Goal: Participate in discussion: Engage in conversation with other users on a specific topic

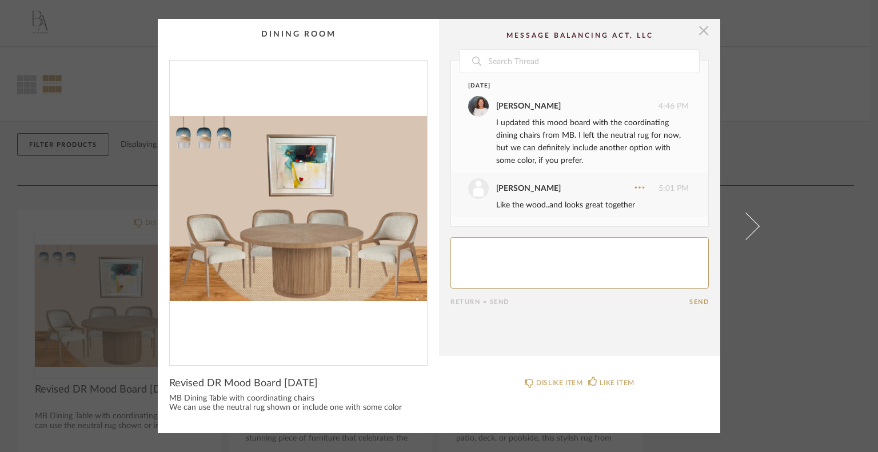
click at [695, 26] on span "button" at bounding box center [703, 30] width 23 height 23
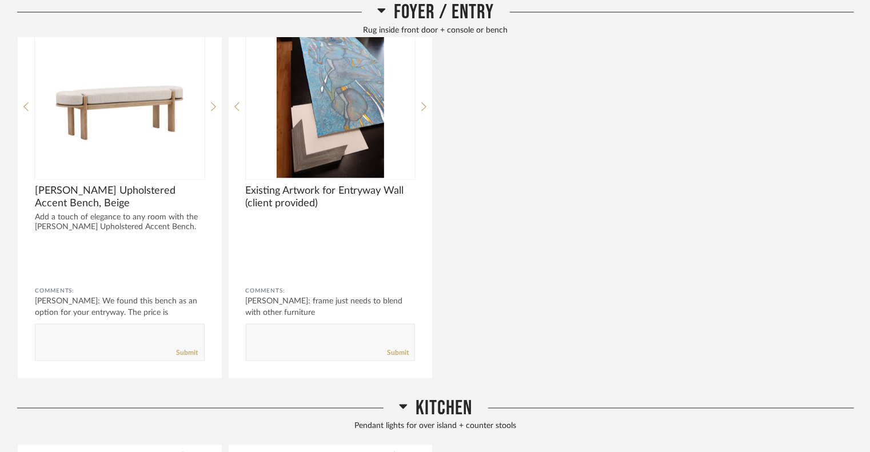
scroll to position [686, 0]
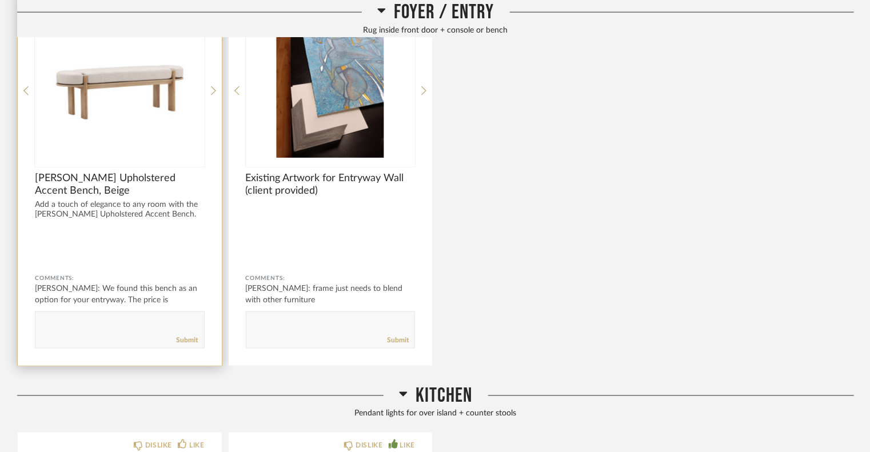
click at [183, 106] on img "0" at bounding box center [120, 86] width 170 height 143
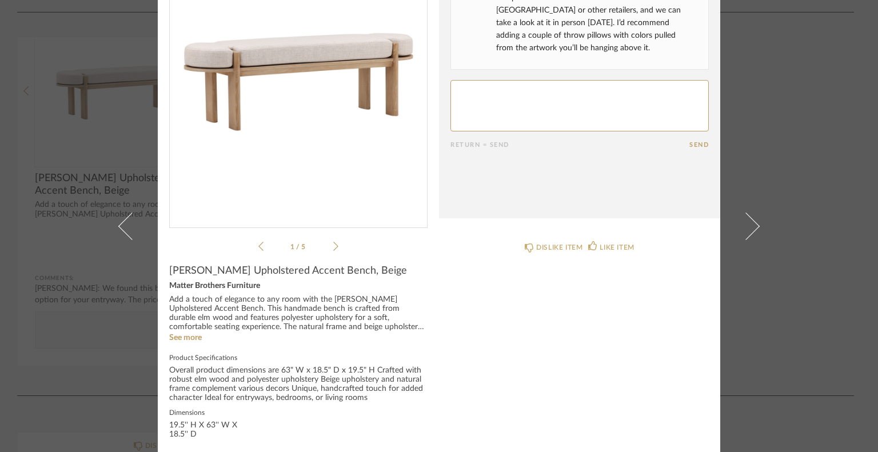
scroll to position [126, 0]
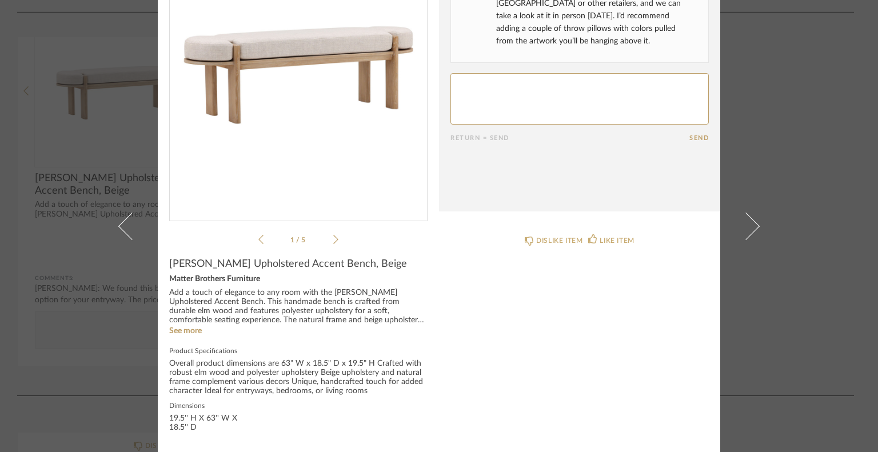
click at [333, 237] on icon at bounding box center [335, 239] width 5 height 10
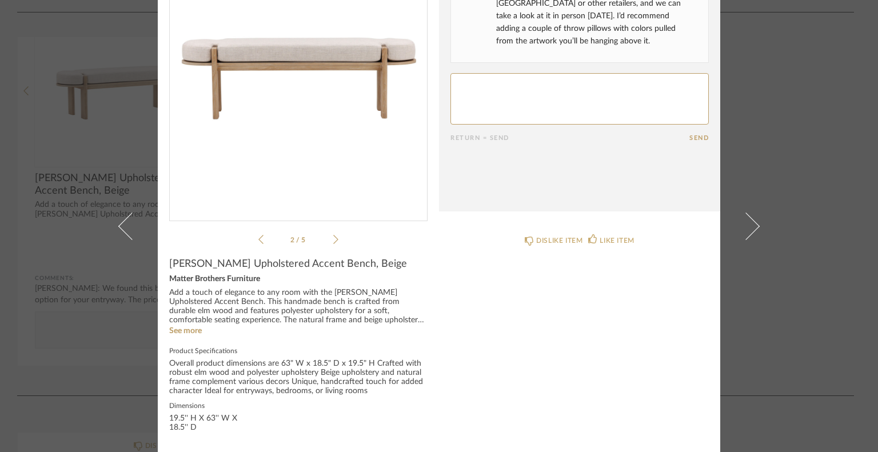
click at [333, 237] on icon at bounding box center [335, 239] width 5 height 10
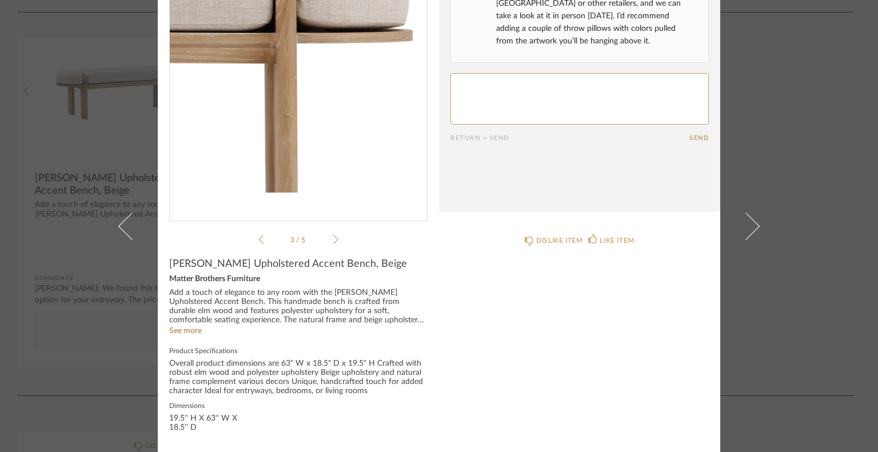
click at [333, 237] on icon at bounding box center [335, 239] width 5 height 10
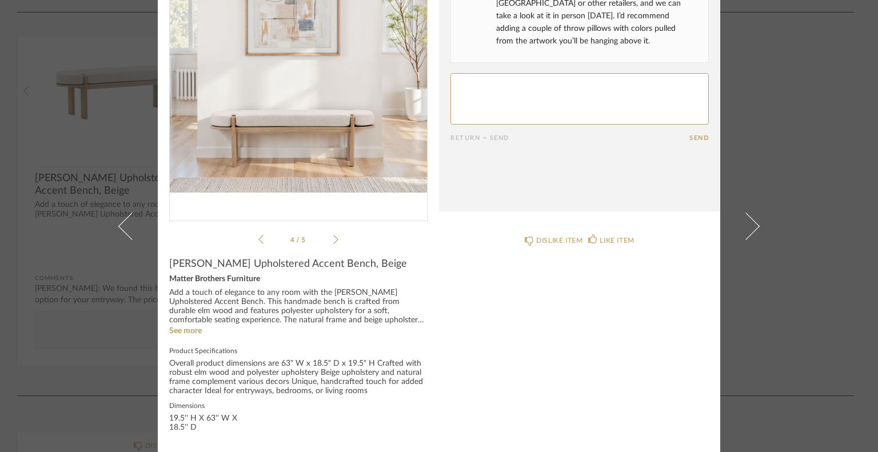
click at [333, 237] on icon at bounding box center [335, 239] width 5 height 10
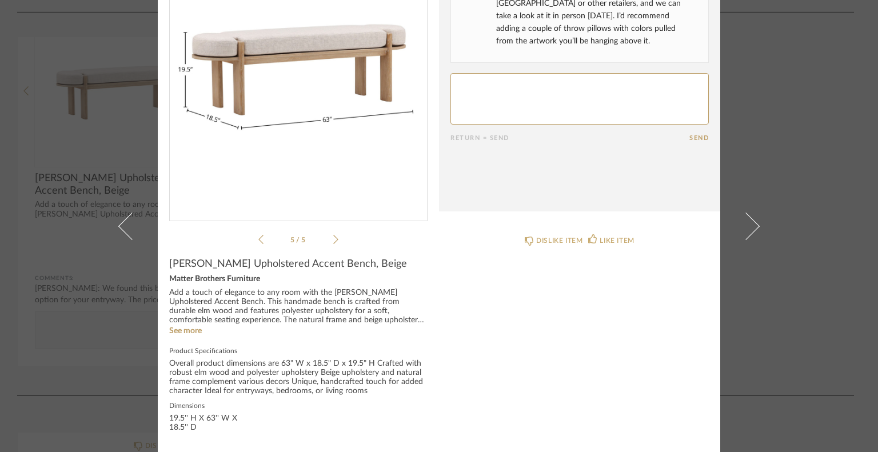
click at [333, 237] on icon at bounding box center [335, 239] width 5 height 10
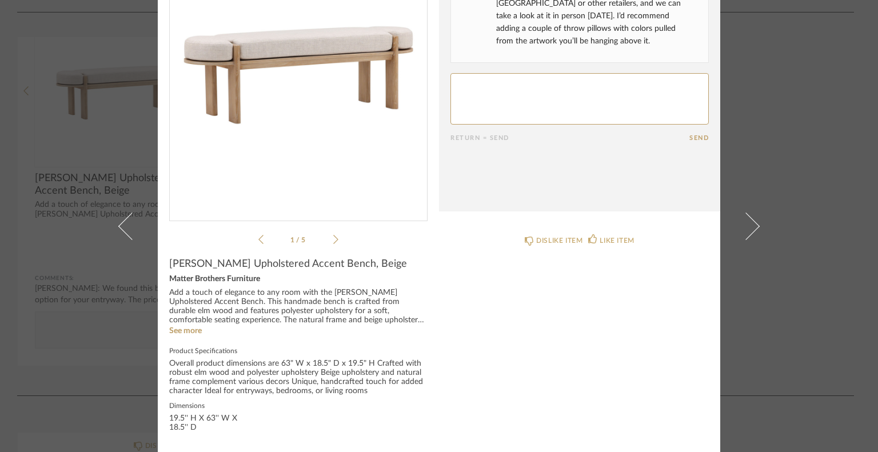
click at [333, 237] on icon at bounding box center [335, 239] width 5 height 10
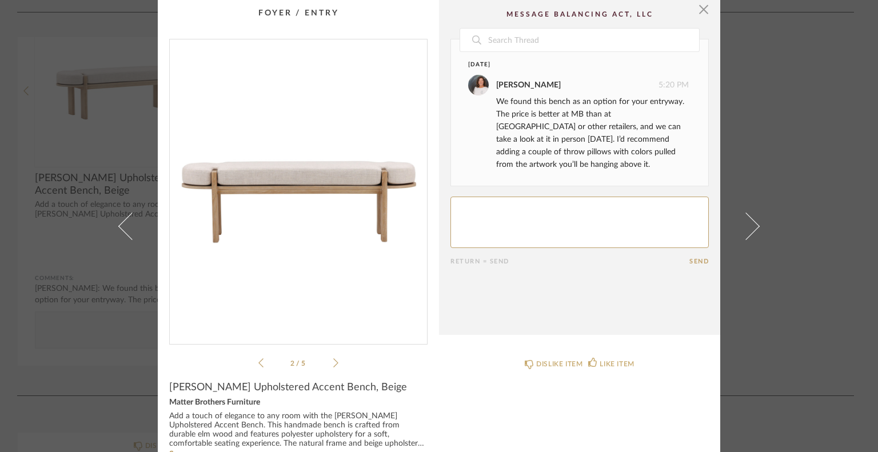
scroll to position [0, 0]
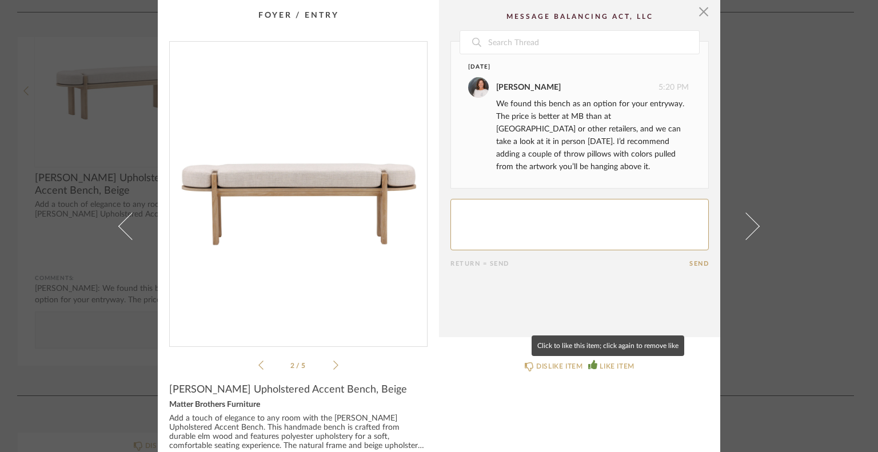
click at [599, 363] on div "LIKE ITEM" at bounding box center [616, 366] width 34 height 11
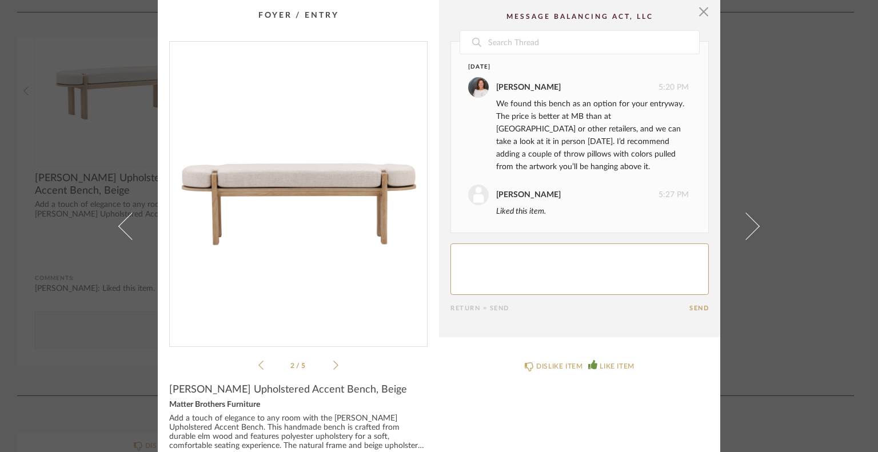
click at [478, 249] on textarea at bounding box center [579, 268] width 258 height 51
type textarea "looks good.."
click at [695, 309] on button "Send" at bounding box center [698, 308] width 19 height 7
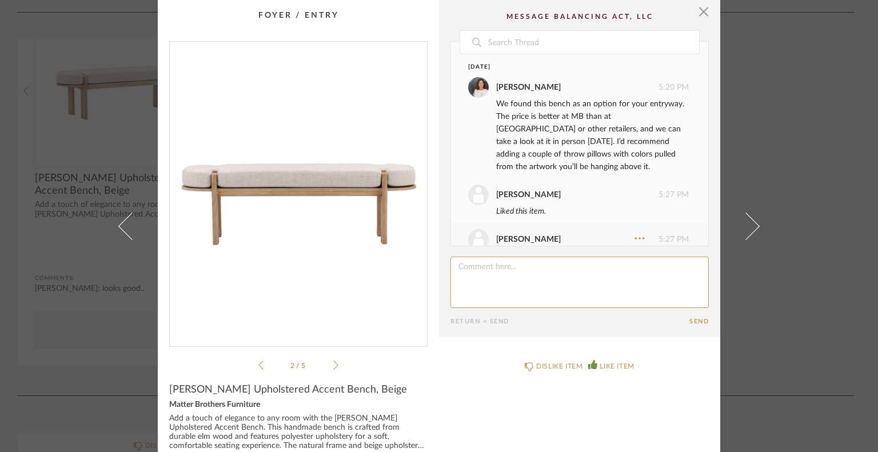
scroll to position [31, 0]
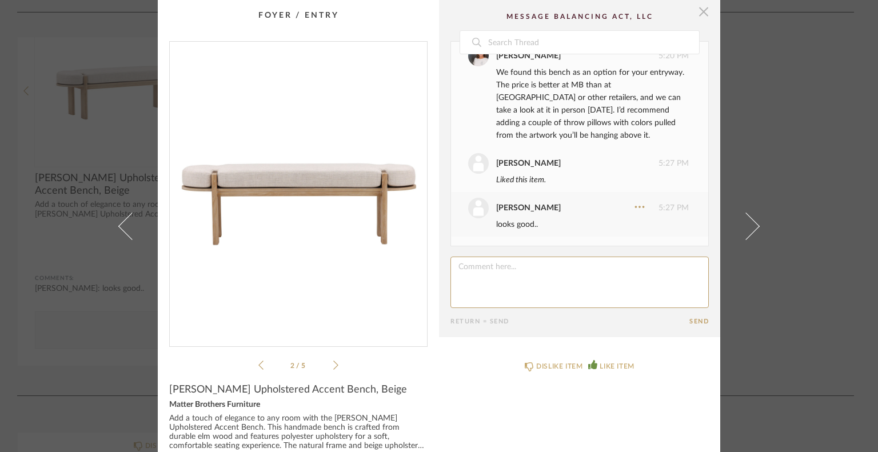
click at [699, 11] on span "button" at bounding box center [703, 11] width 23 height 23
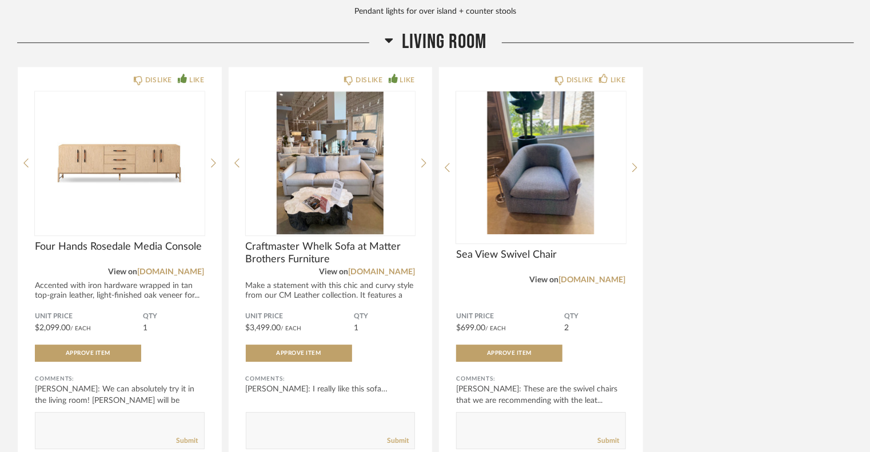
scroll to position [1486, 0]
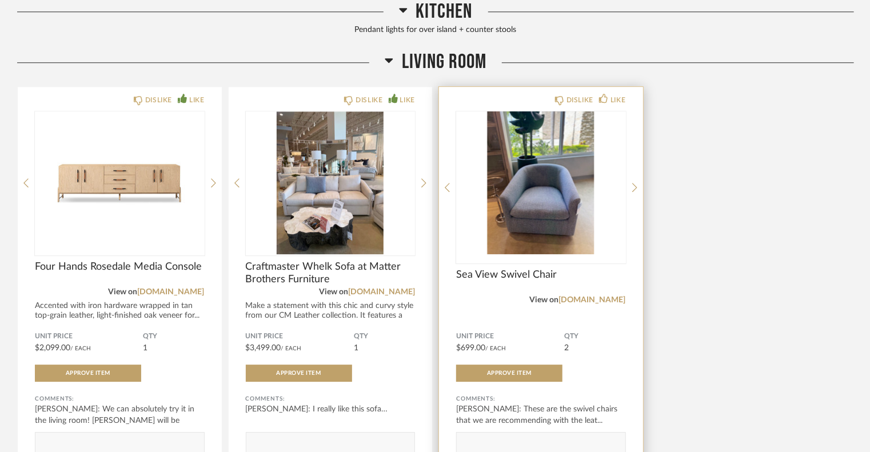
click at [535, 175] on img "0" at bounding box center [541, 182] width 170 height 143
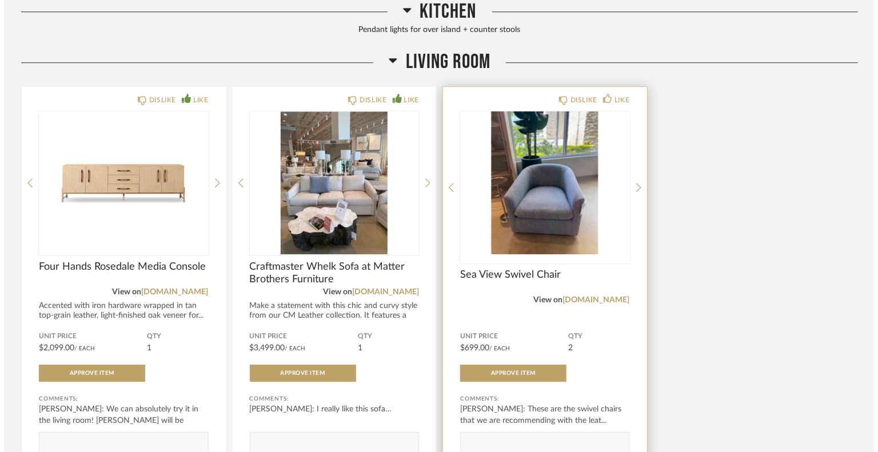
scroll to position [0, 0]
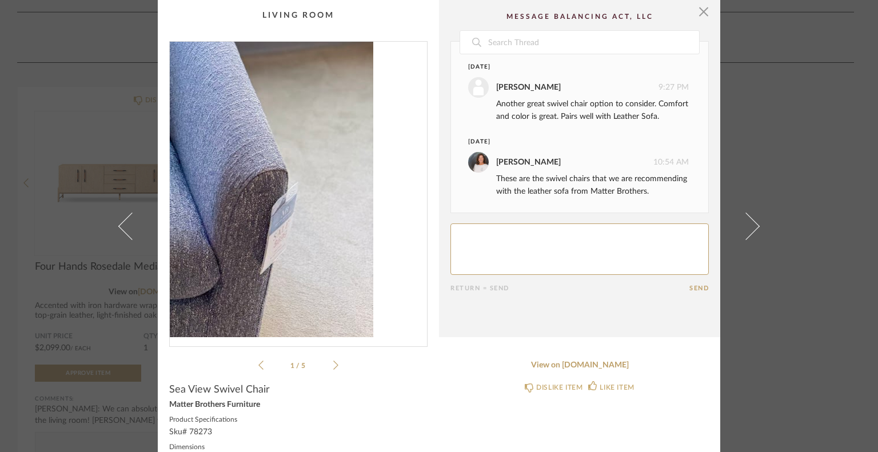
click at [391, 228] on img "0" at bounding box center [298, 189] width 257 height 295
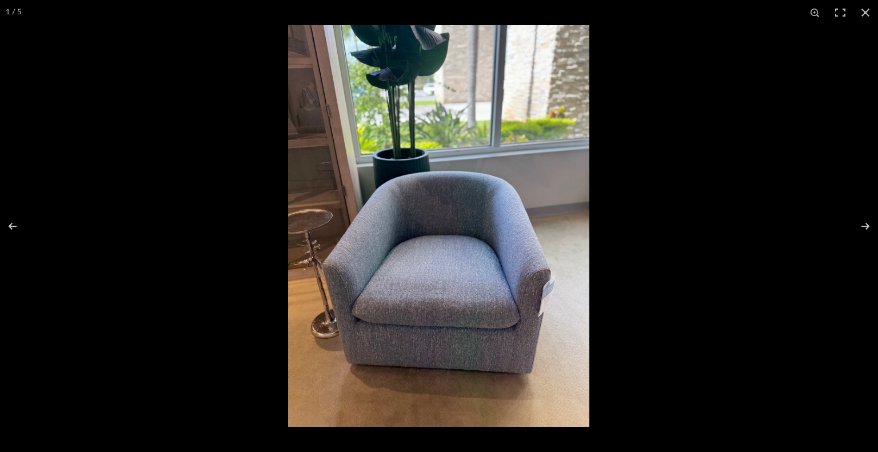
click at [370, 230] on img at bounding box center [438, 226] width 301 height 402
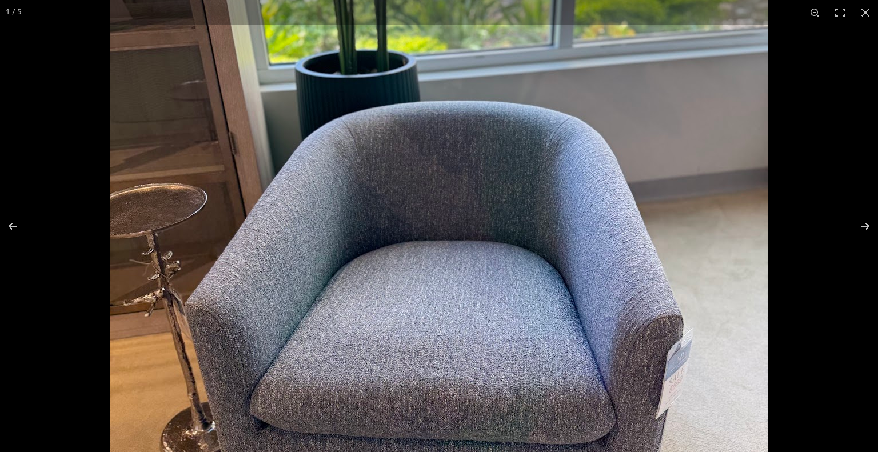
click at [393, 233] on img at bounding box center [438, 220] width 657 height 877
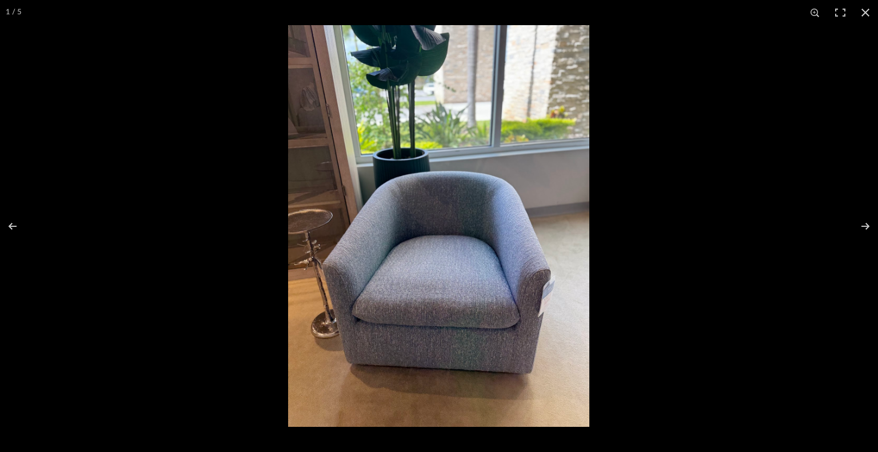
click at [393, 233] on img at bounding box center [438, 226] width 301 height 402
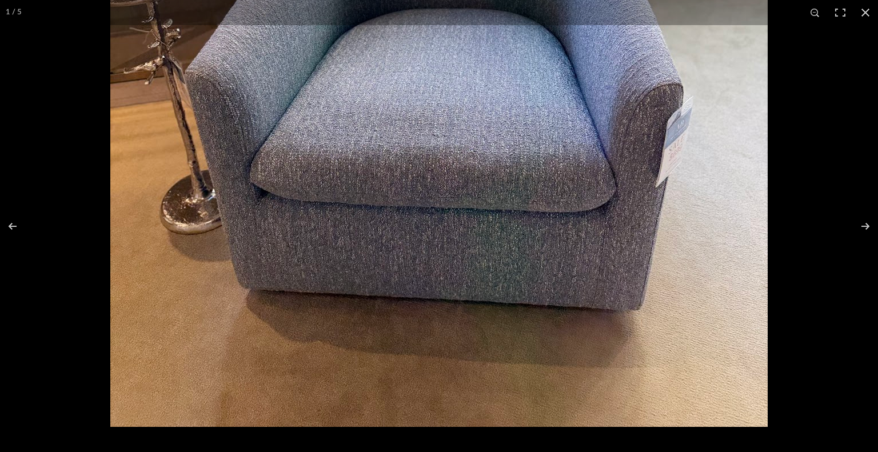
click at [23, 17] on div "1 / 5" at bounding box center [13, 12] width 27 height 25
click at [866, 225] on button at bounding box center [858, 226] width 40 height 57
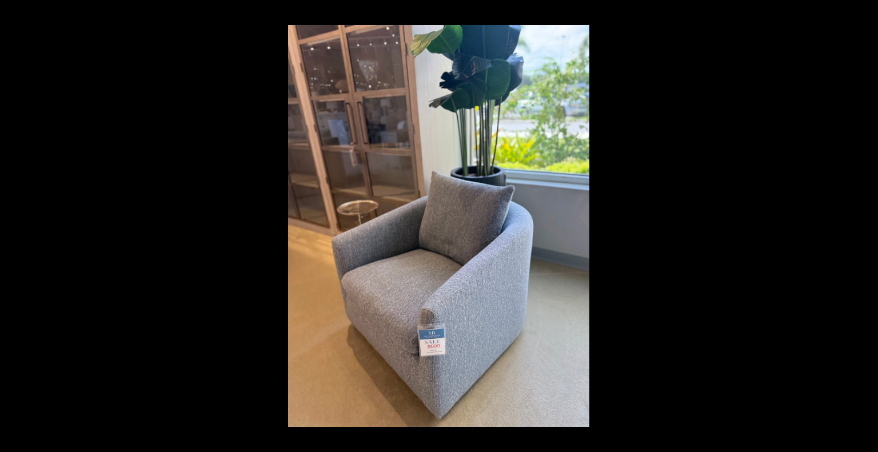
click at [866, 225] on button at bounding box center [858, 226] width 40 height 57
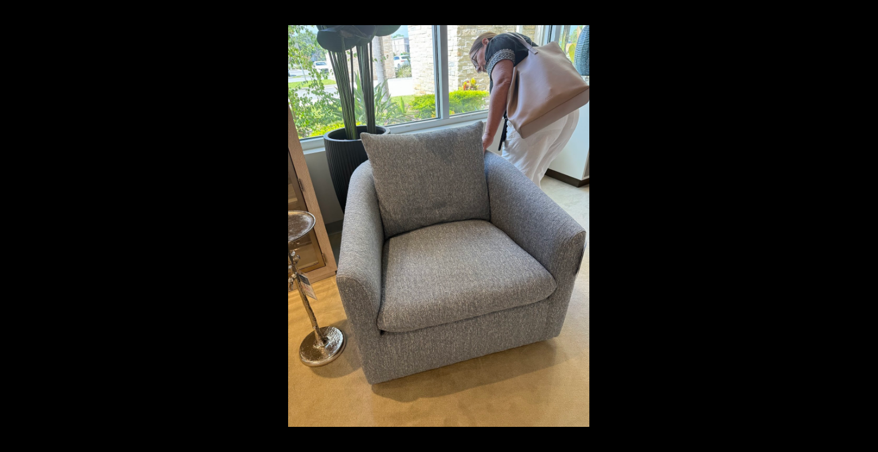
click at [866, 225] on button at bounding box center [858, 226] width 40 height 57
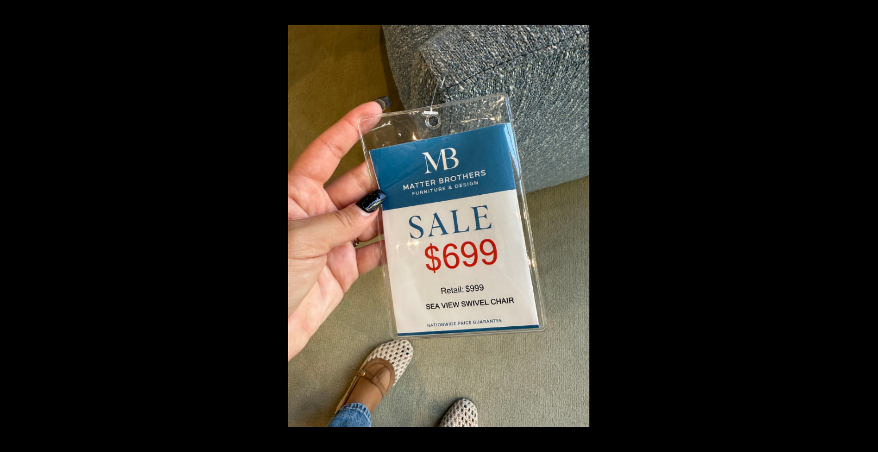
click at [866, 225] on button at bounding box center [858, 226] width 40 height 57
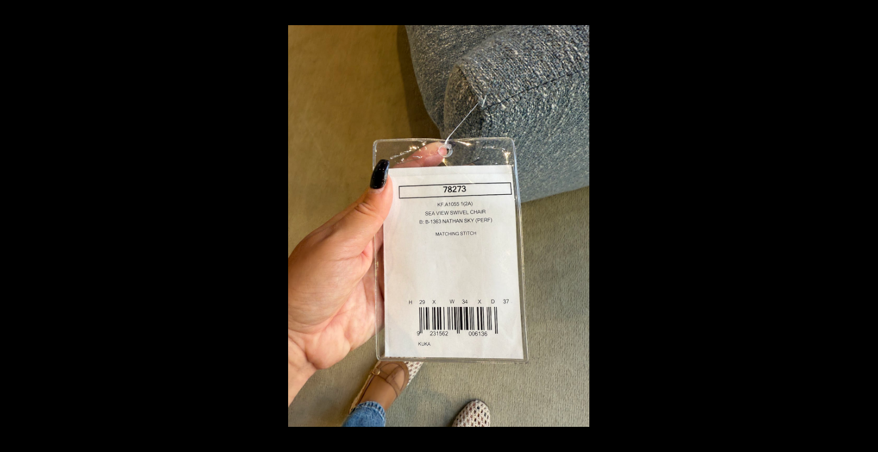
click at [866, 225] on button at bounding box center [858, 226] width 40 height 57
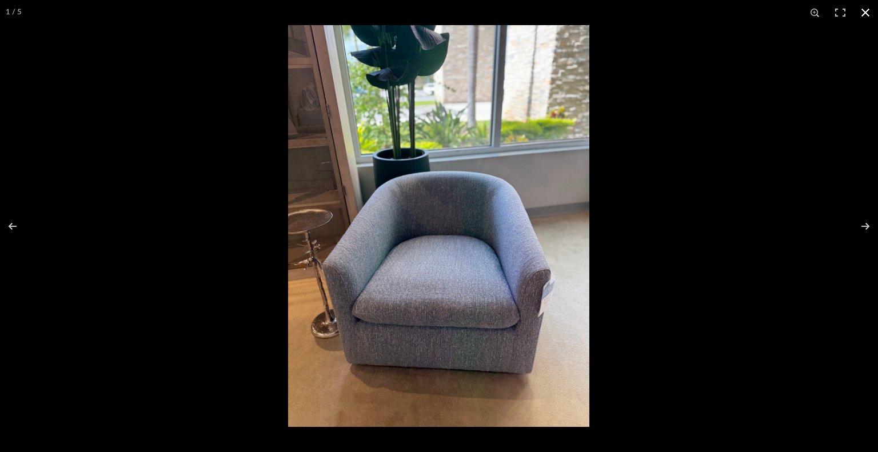
click at [860, 13] on button at bounding box center [865, 12] width 25 height 25
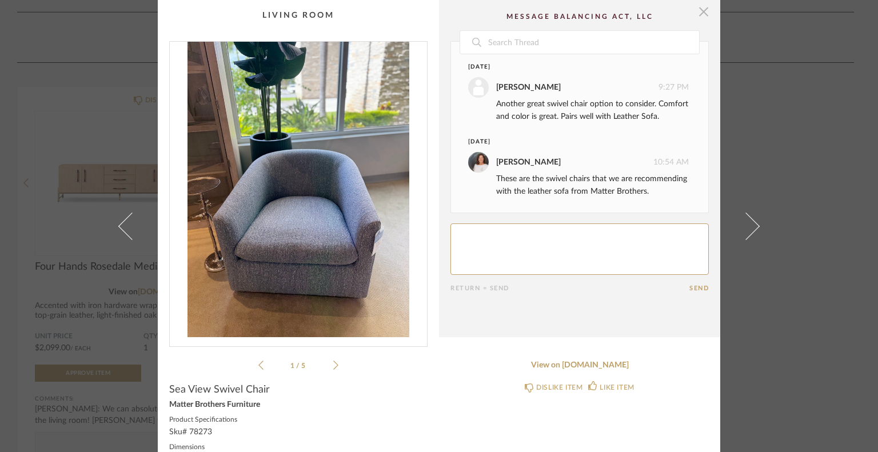
click at [699, 6] on span "button" at bounding box center [703, 11] width 23 height 23
